Goal: Use online tool/utility: Use online tool/utility

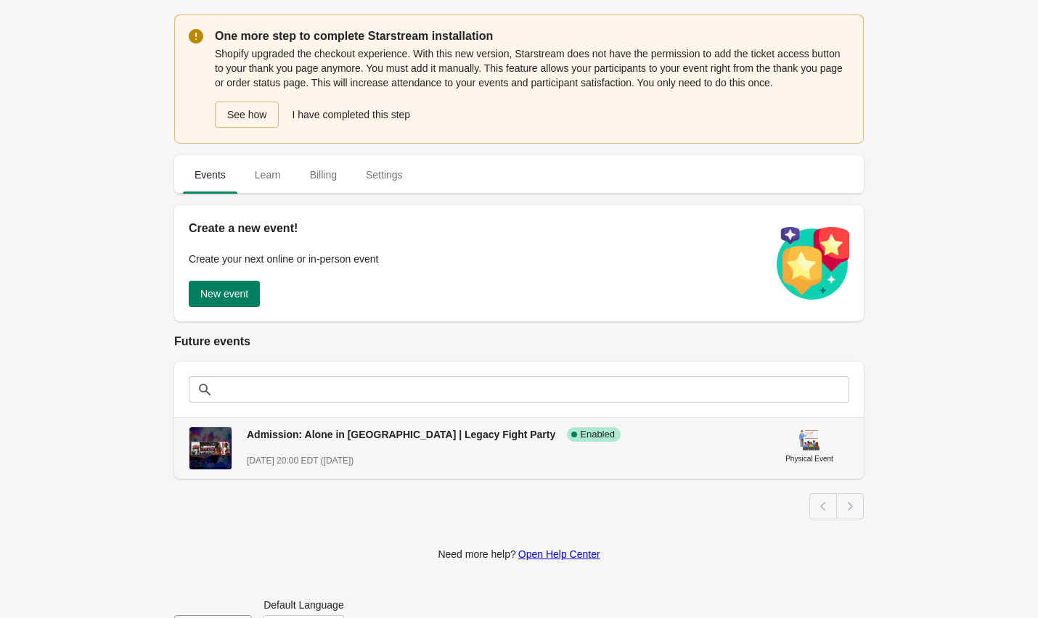
click at [632, 442] on div "Admission: Alone in [GEOGRAPHIC_DATA] | Legacy Fight Party Success Complete Ena…" at bounding box center [496, 428] width 522 height 27
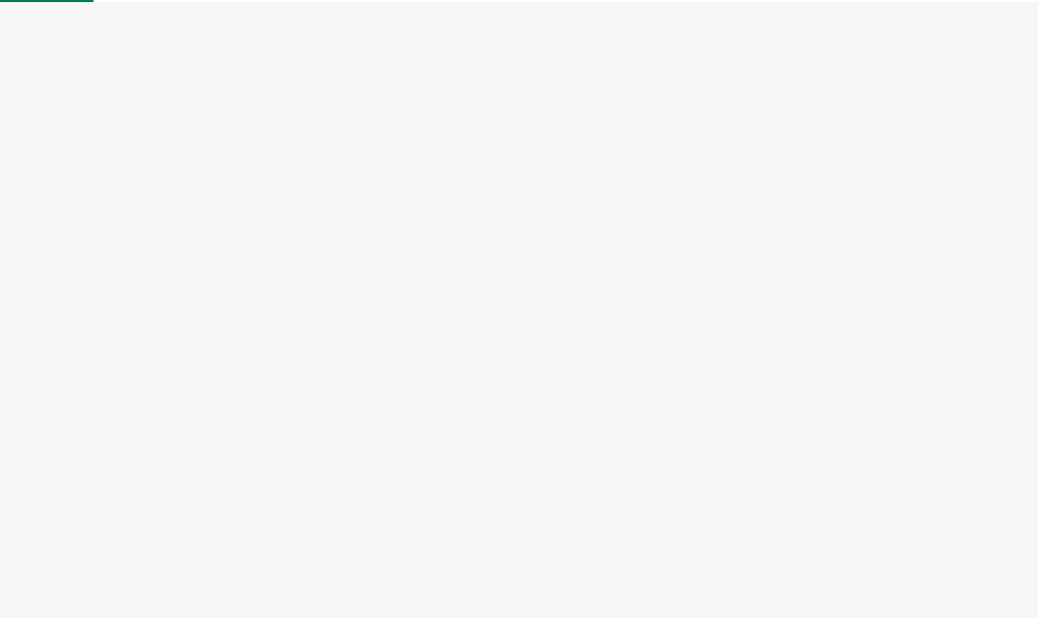
select select "physical"
select select "US"
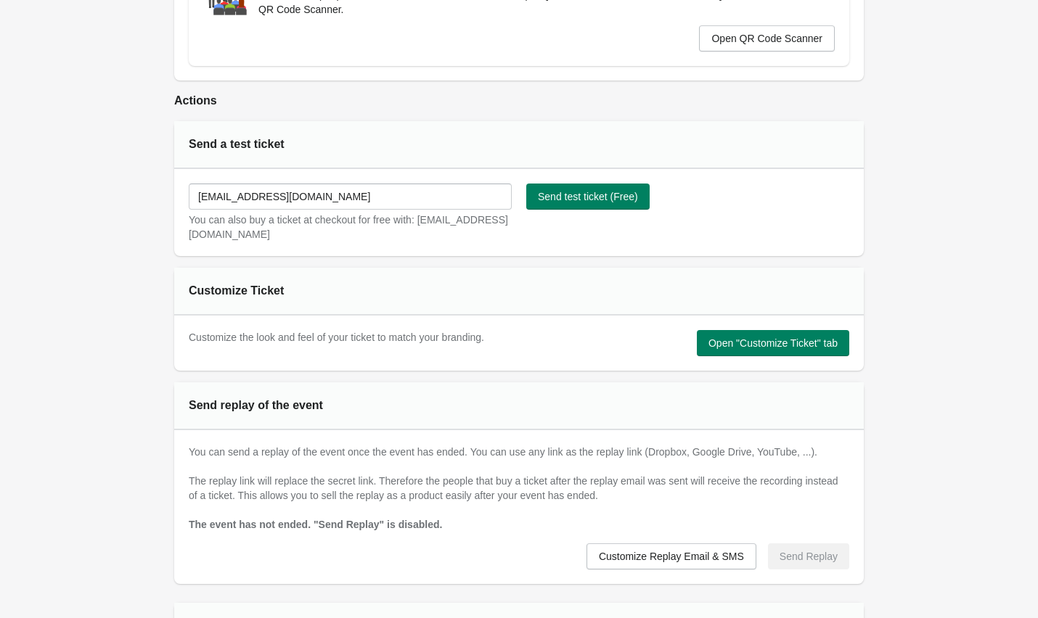
scroll to position [714, 0]
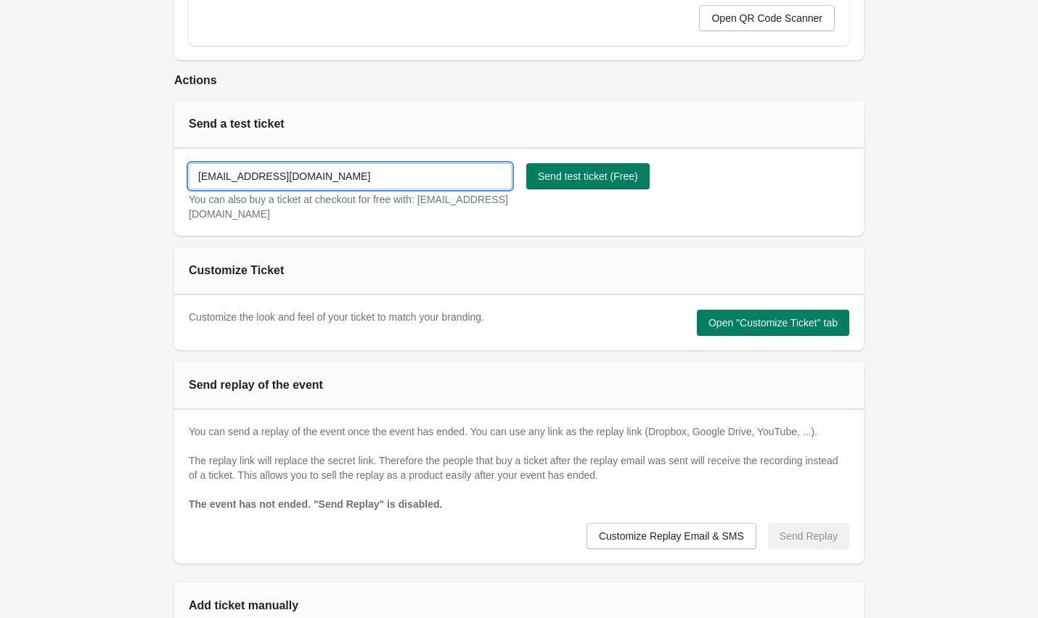
click at [369, 181] on input "[EMAIL_ADDRESS][DOMAIN_NAME]" at bounding box center [350, 176] width 323 height 26
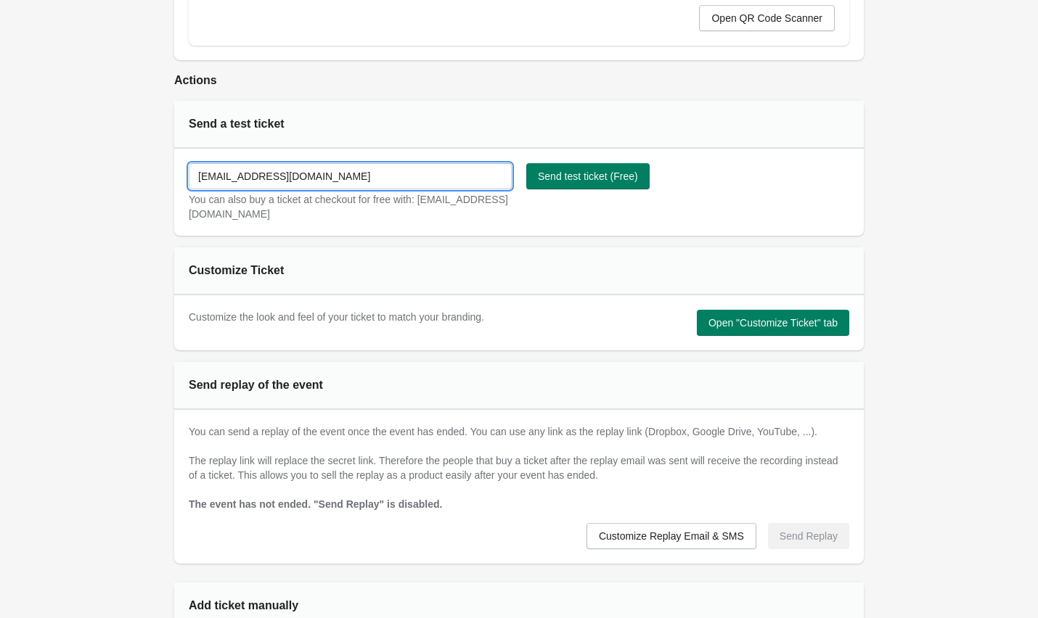
click at [369, 181] on input "[EMAIL_ADDRESS][DOMAIN_NAME]" at bounding box center [350, 176] width 323 height 26
type input "[EMAIL_ADDRESS][DOMAIN_NAME]"
click at [552, 175] on span "Send test ticket (Free)" at bounding box center [588, 177] width 100 height 12
